Goal: Task Accomplishment & Management: Use online tool/utility

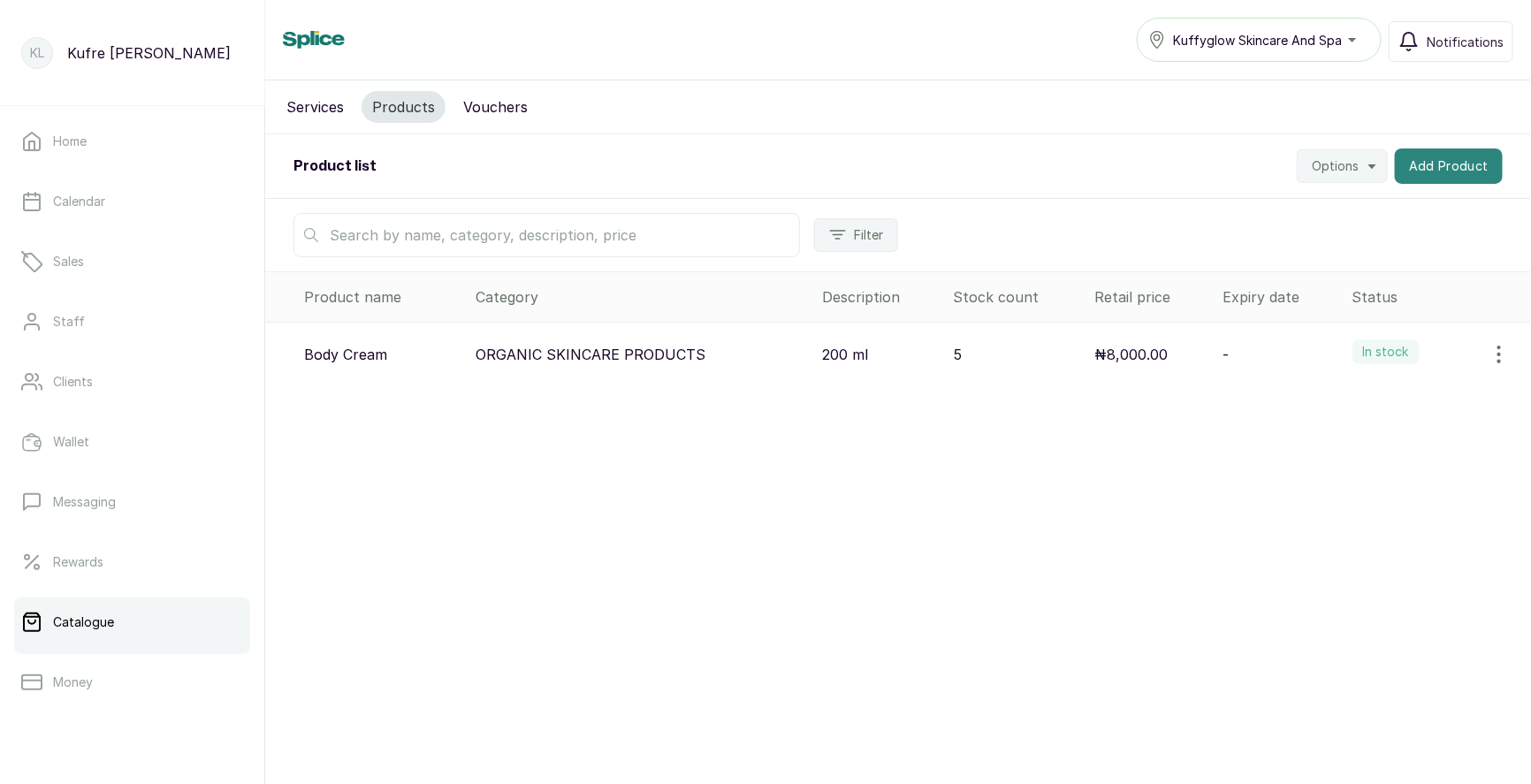
click at [1437, 178] on button "Add Product" at bounding box center [1449, 166] width 108 height 35
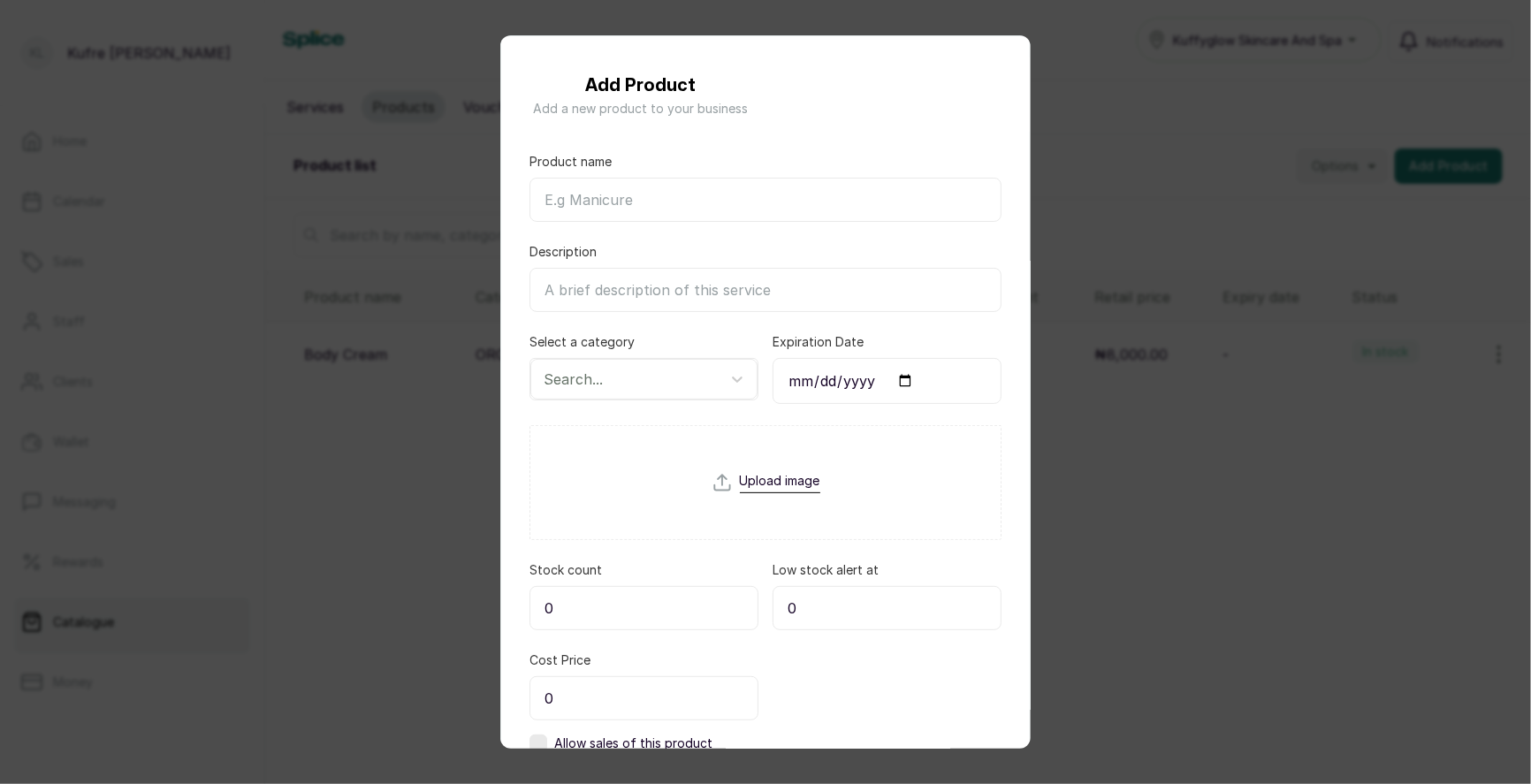
click at [660, 189] on input "Product name" at bounding box center [765, 200] width 472 height 44
click at [577, 197] on input "Product name" at bounding box center [765, 200] width 472 height 44
paste input "Body Oils"
type input "Body Oils"
click at [603, 290] on input "Description" at bounding box center [765, 290] width 472 height 44
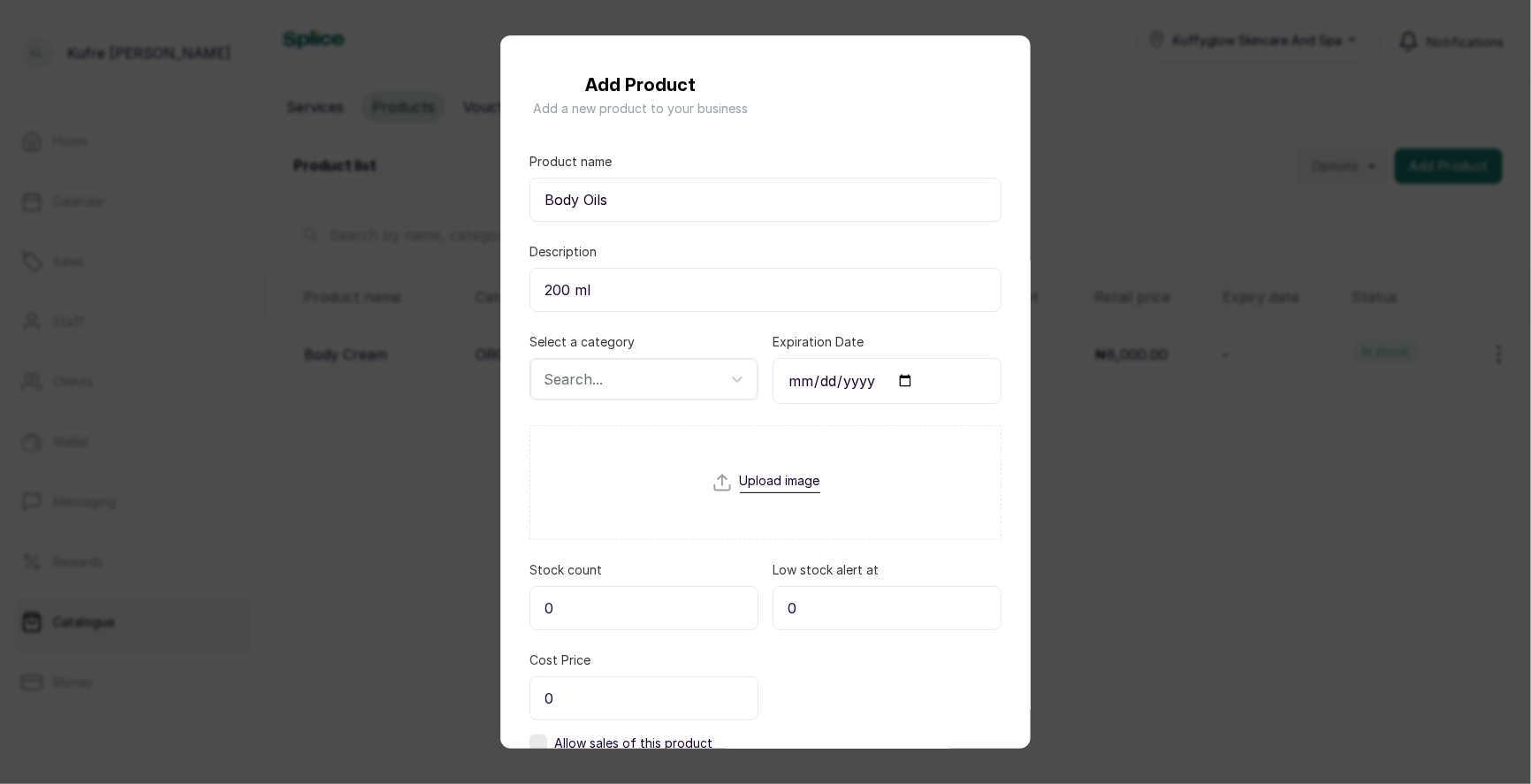
type input "200 ml"
click at [717, 397] on div "Search..." at bounding box center [643, 379] width 229 height 42
click at [720, 373] on div "Search..." at bounding box center [628, 378] width 187 height 30
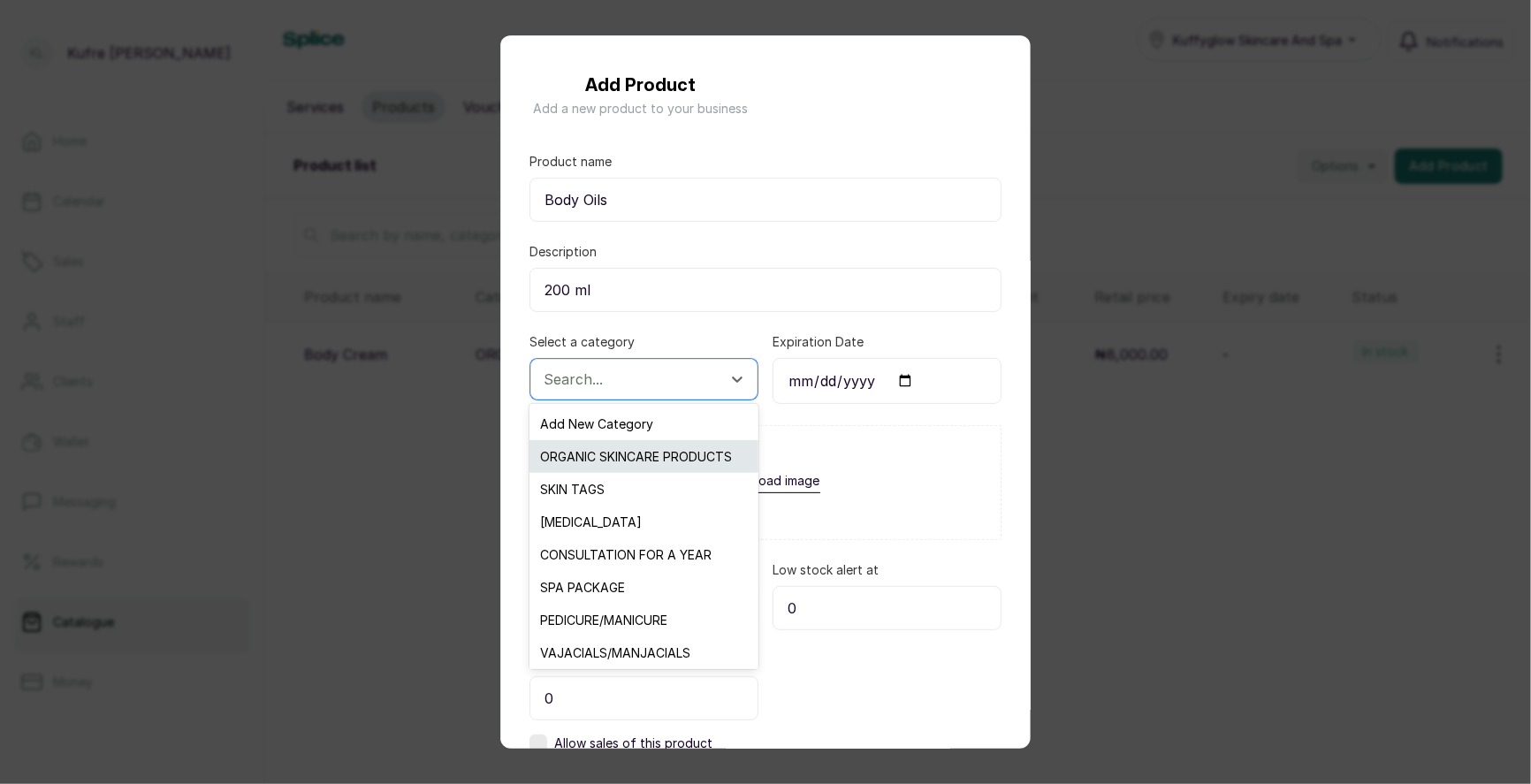
click at [671, 458] on div "ORGANIC SKINCARE PRODUCTS" at bounding box center [643, 457] width 228 height 33
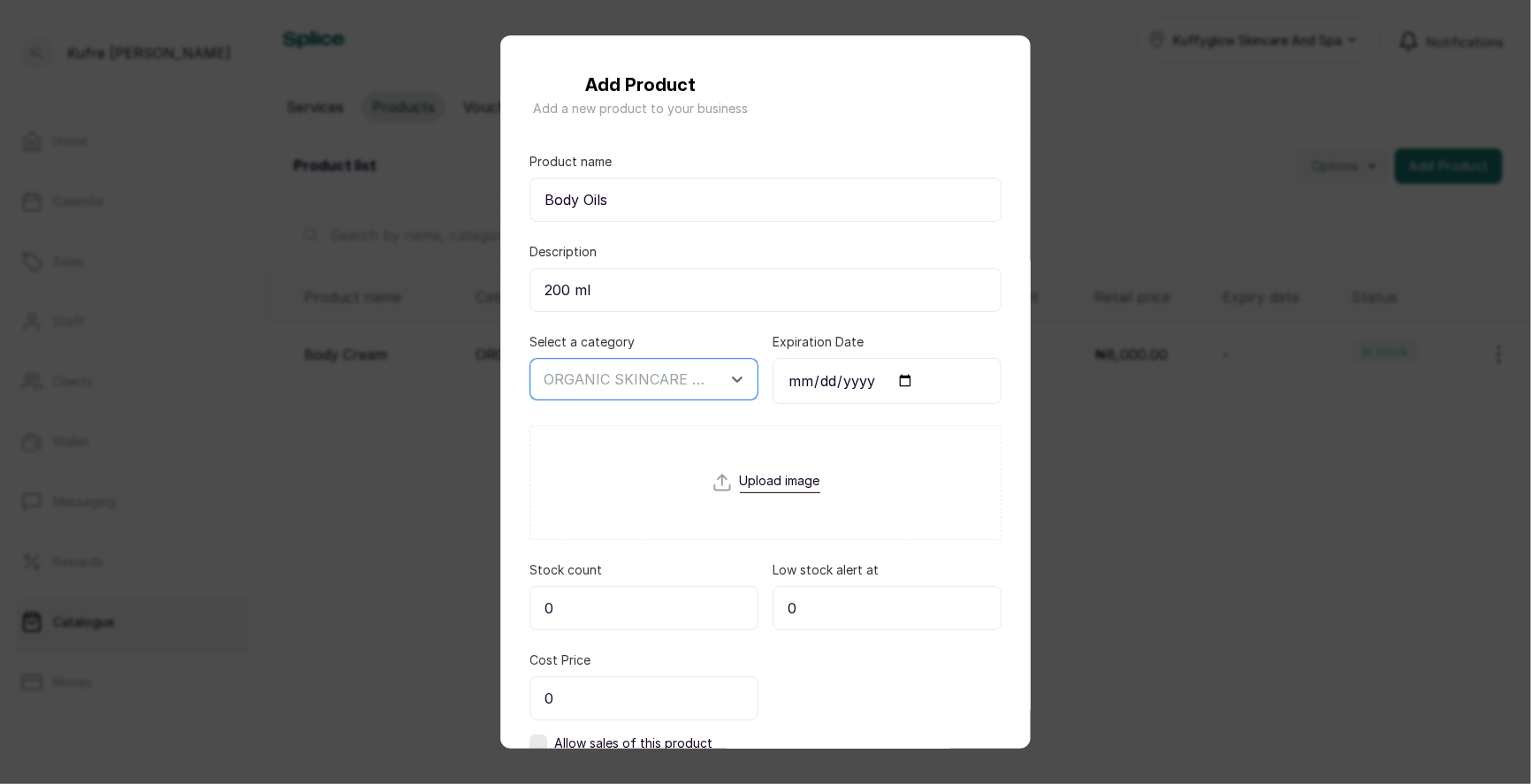
scroll to position [1, 0]
click at [623, 595] on input "0" at bounding box center [643, 607] width 229 height 44
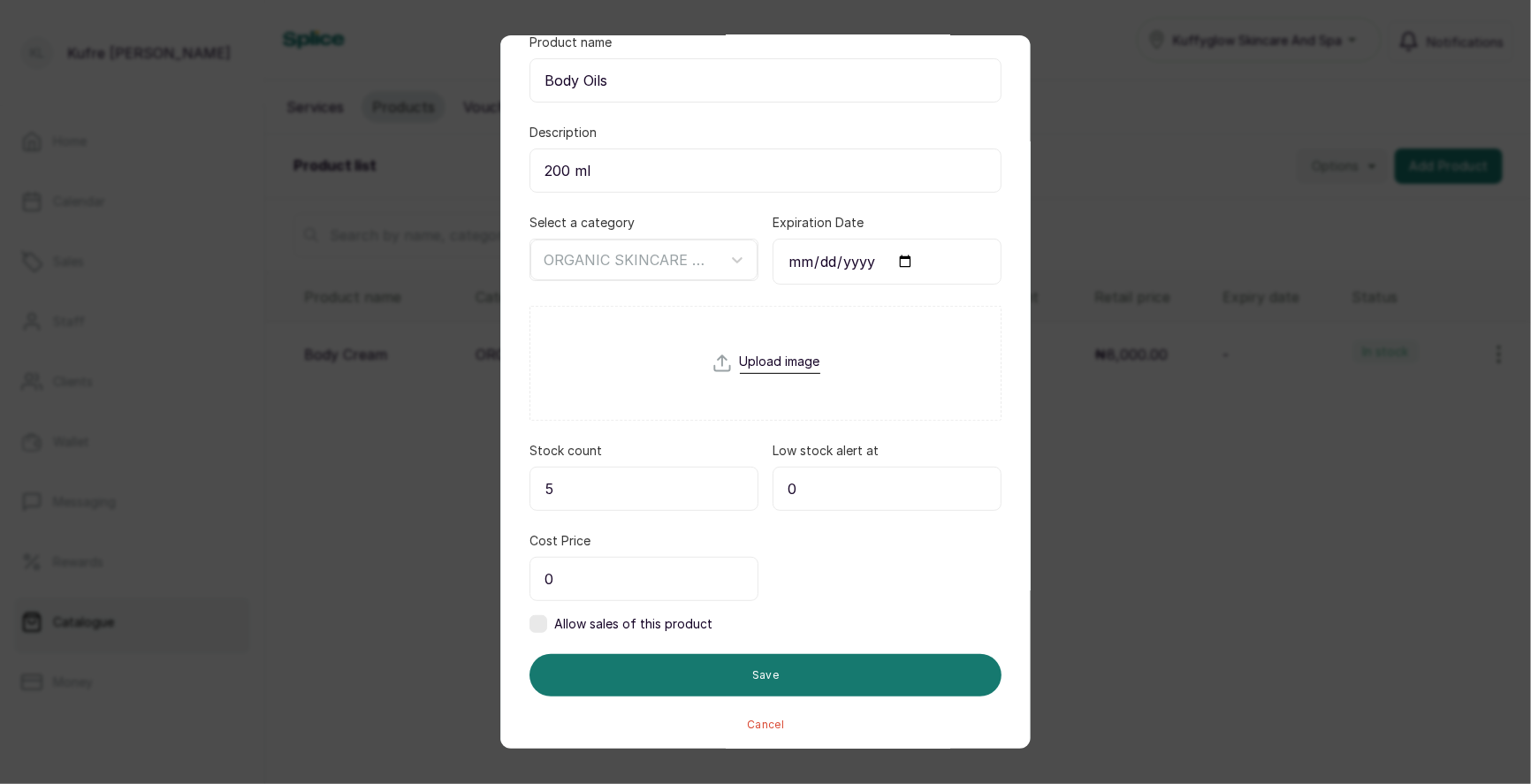
type input "5"
click at [535, 616] on label at bounding box center [538, 624] width 17 height 17
click at [611, 594] on input "0" at bounding box center [643, 579] width 229 height 44
click at [818, 559] on input "0" at bounding box center [887, 579] width 229 height 44
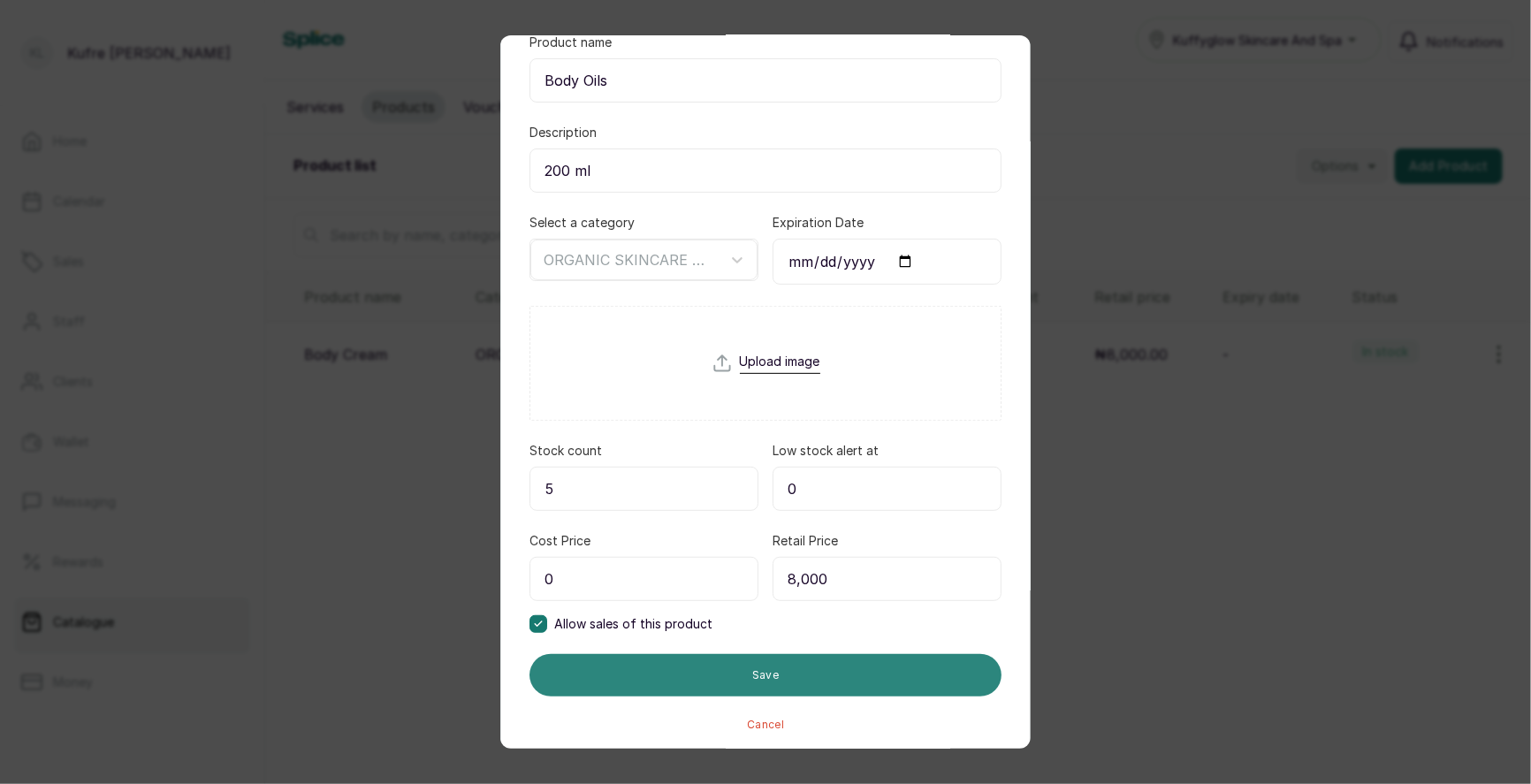
type input "8,000"
click at [751, 681] on button "Save" at bounding box center [765, 675] width 472 height 42
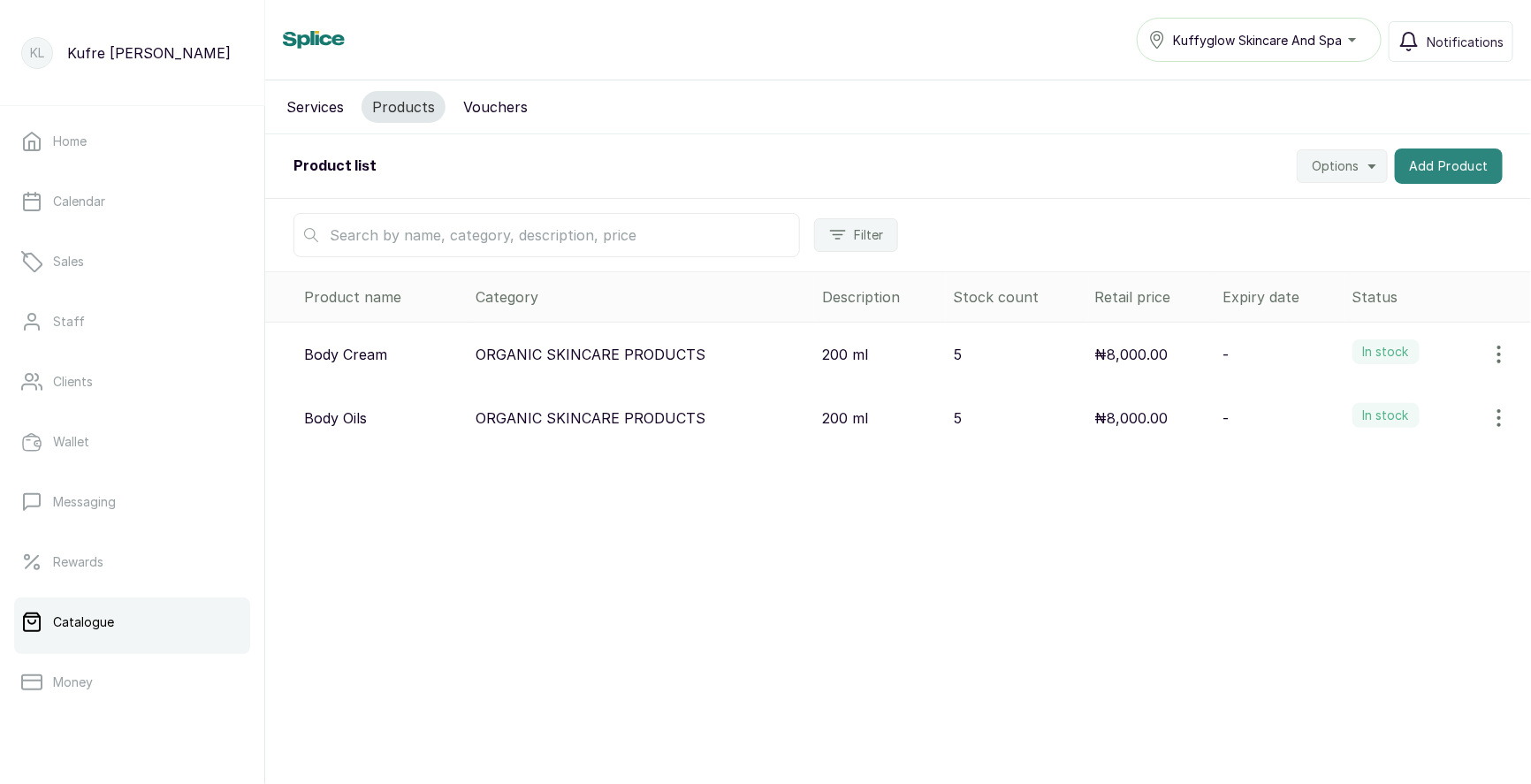
click at [1418, 166] on button "Add Product" at bounding box center [1449, 166] width 108 height 35
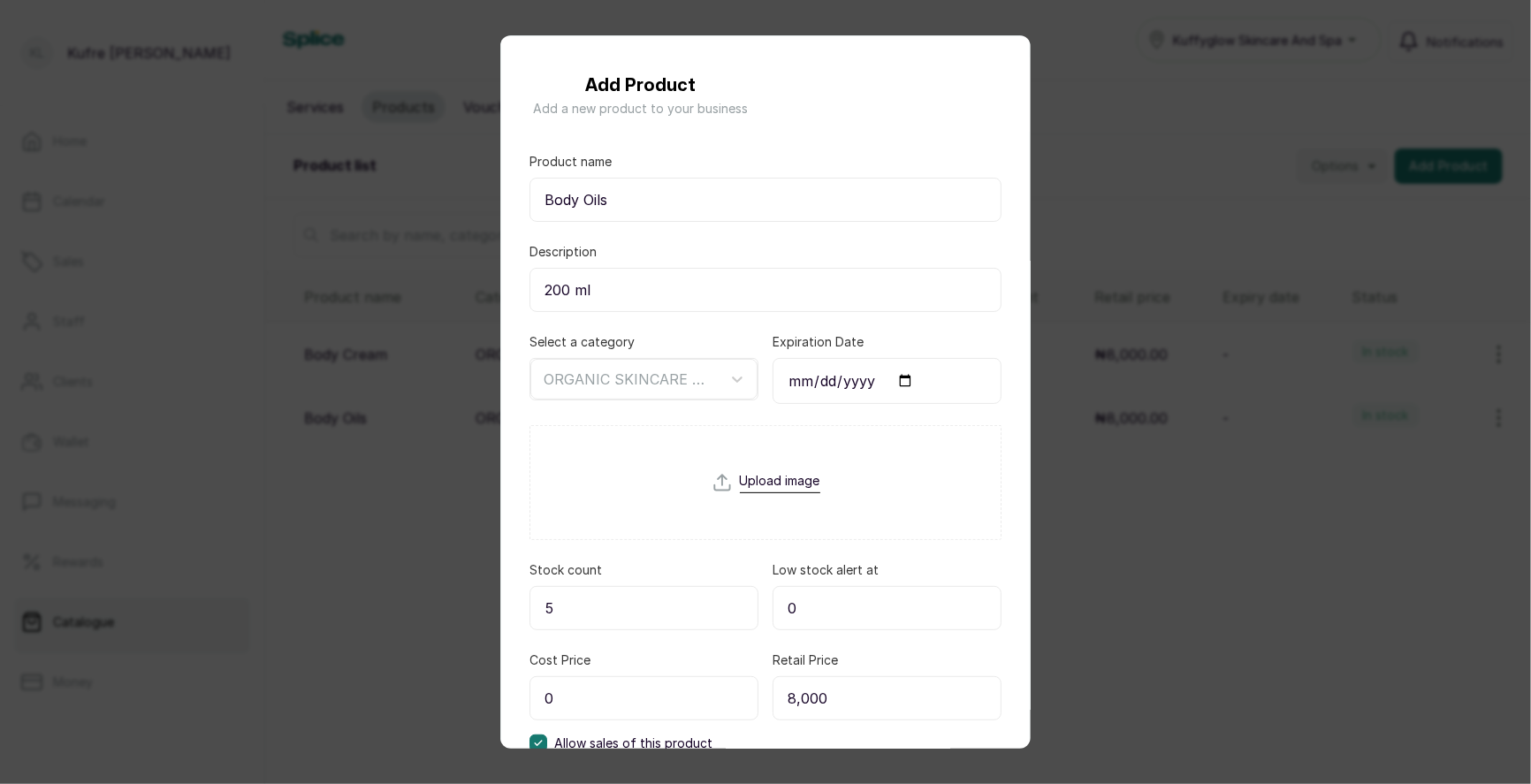
click at [443, 570] on div "Add Product Add a new product to your business Product name Body Oils Descripti…" at bounding box center [765, 392] width 1531 height 784
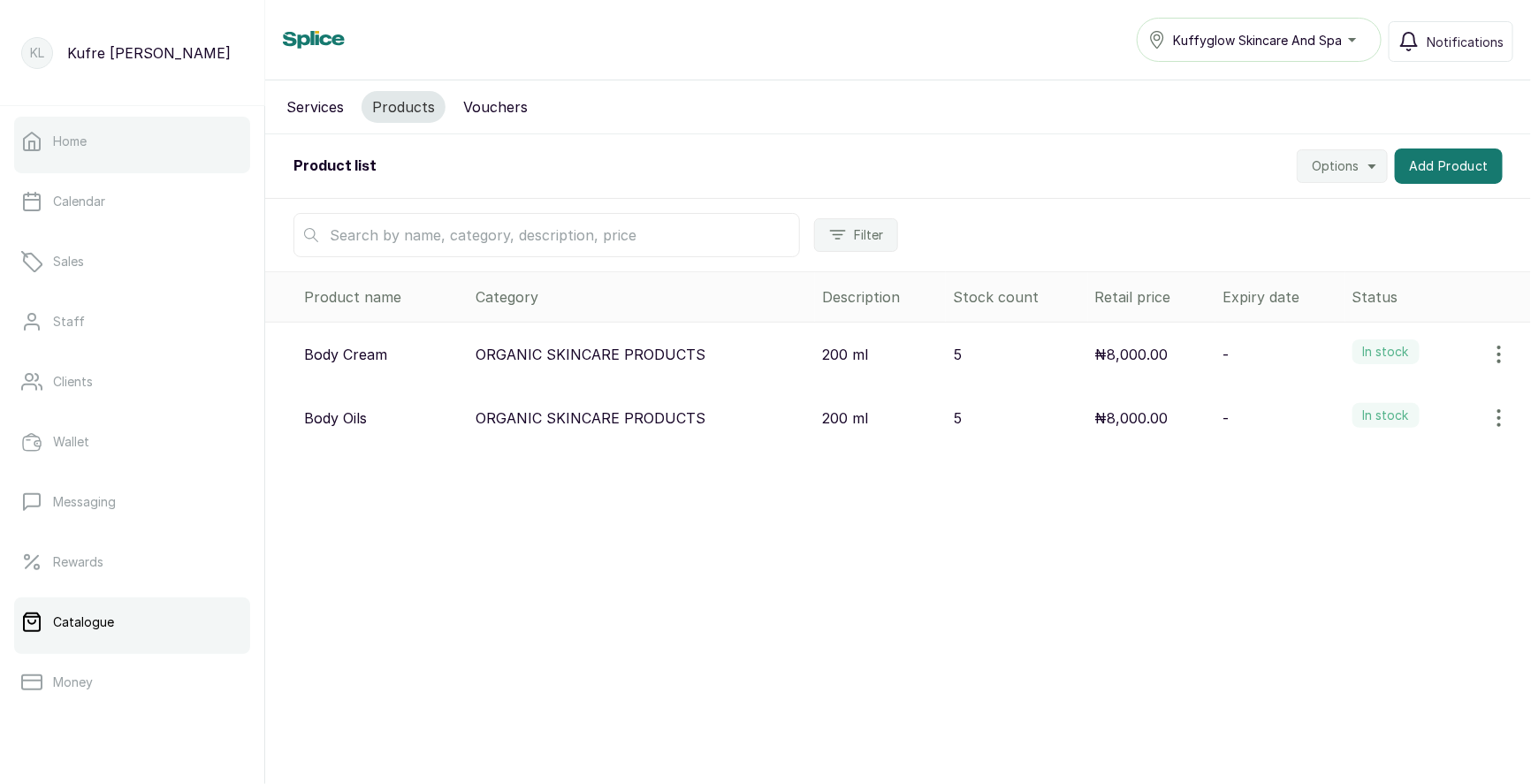
click at [137, 152] on link "Home" at bounding box center [132, 142] width 236 height 50
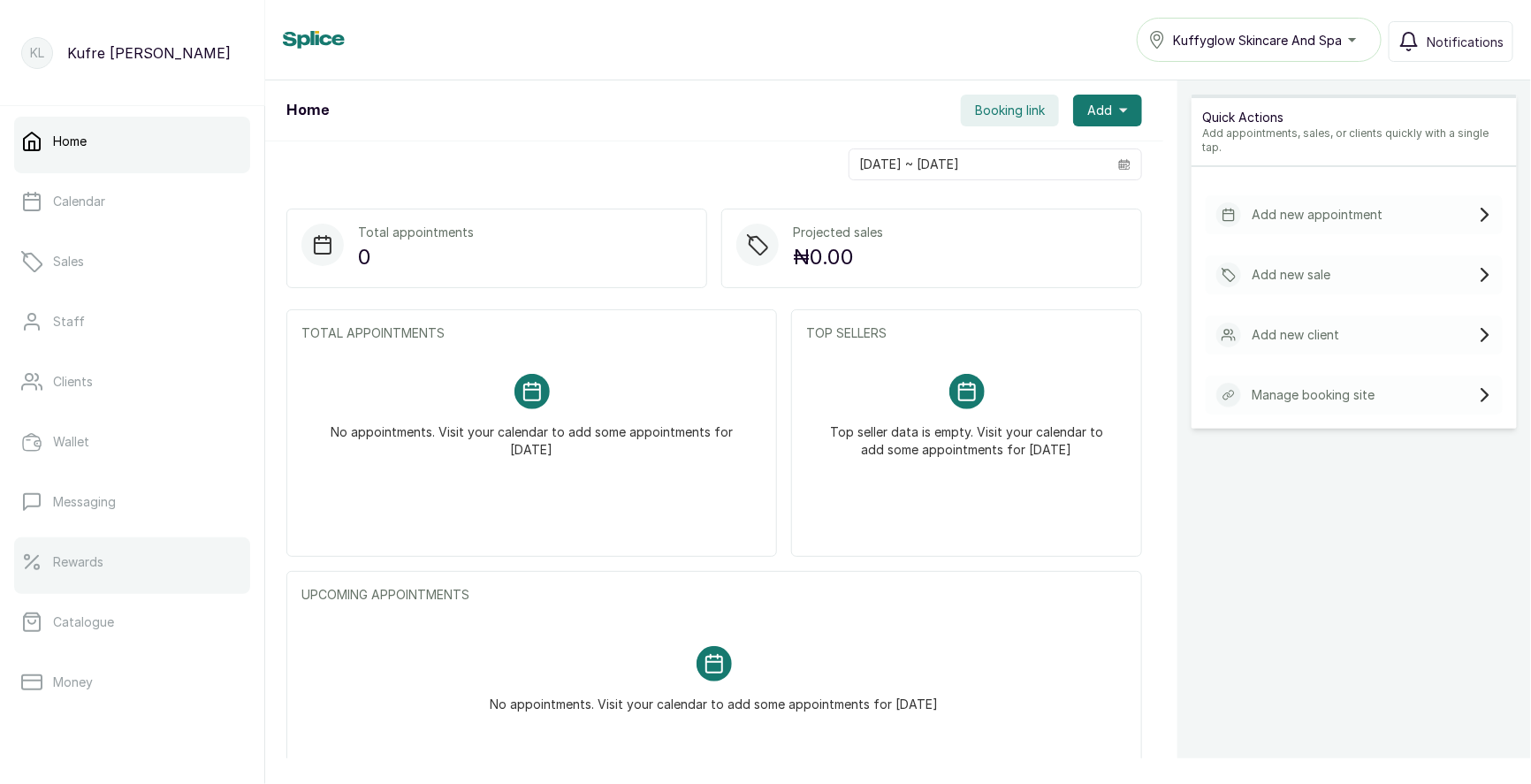
scroll to position [224, 0]
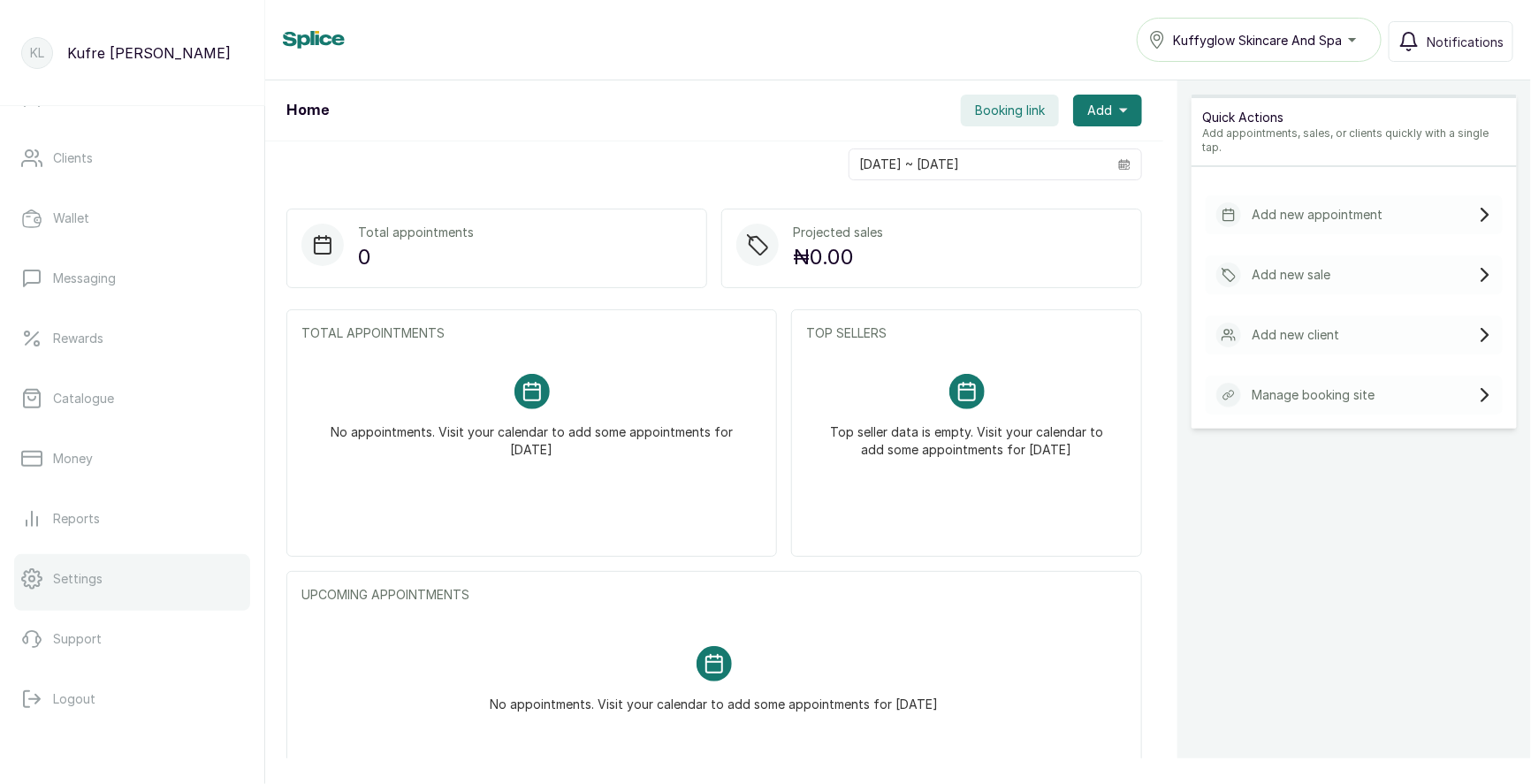
click at [82, 588] on link "Settings" at bounding box center [132, 579] width 236 height 50
